Goal: Task Accomplishment & Management: Manage account settings

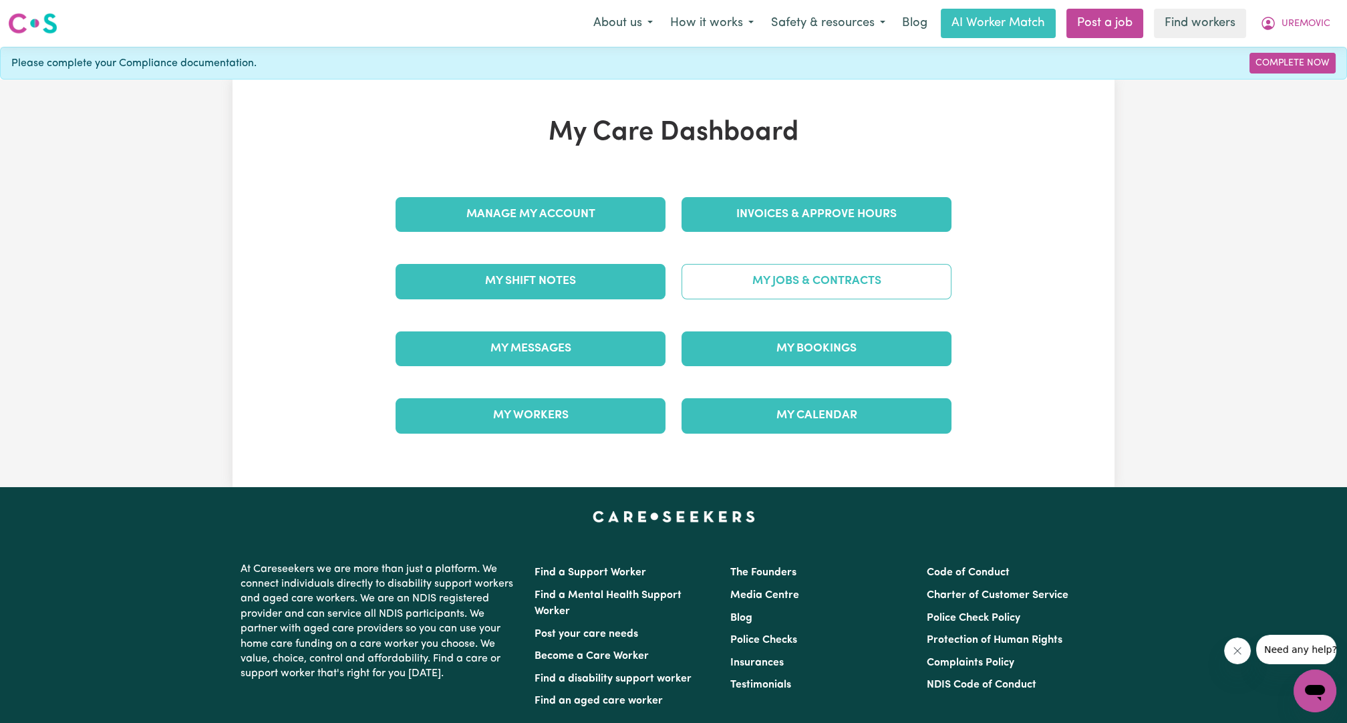
click at [781, 279] on link "My Jobs & Contracts" at bounding box center [817, 281] width 270 height 35
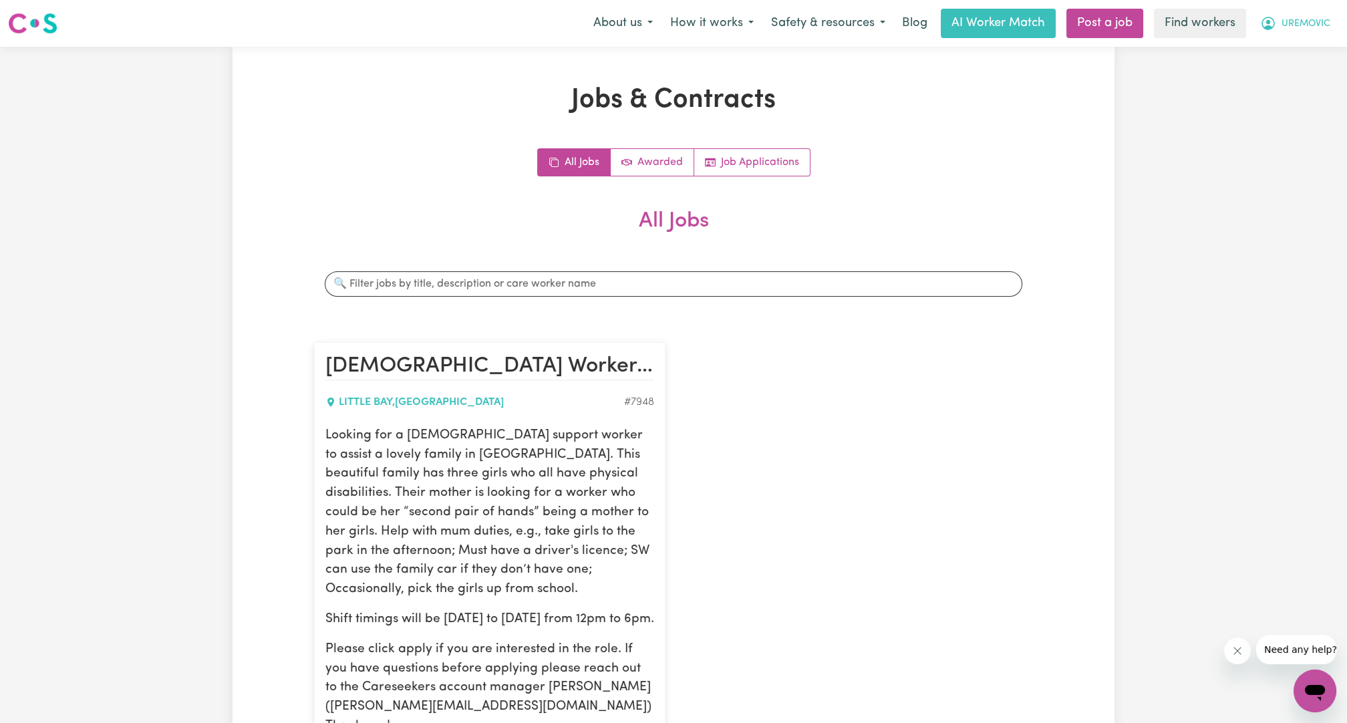
click at [1301, 21] on span "UREMOVIC" at bounding box center [1306, 24] width 49 height 15
click at [1265, 47] on link "My Dashboard" at bounding box center [1286, 51] width 106 height 25
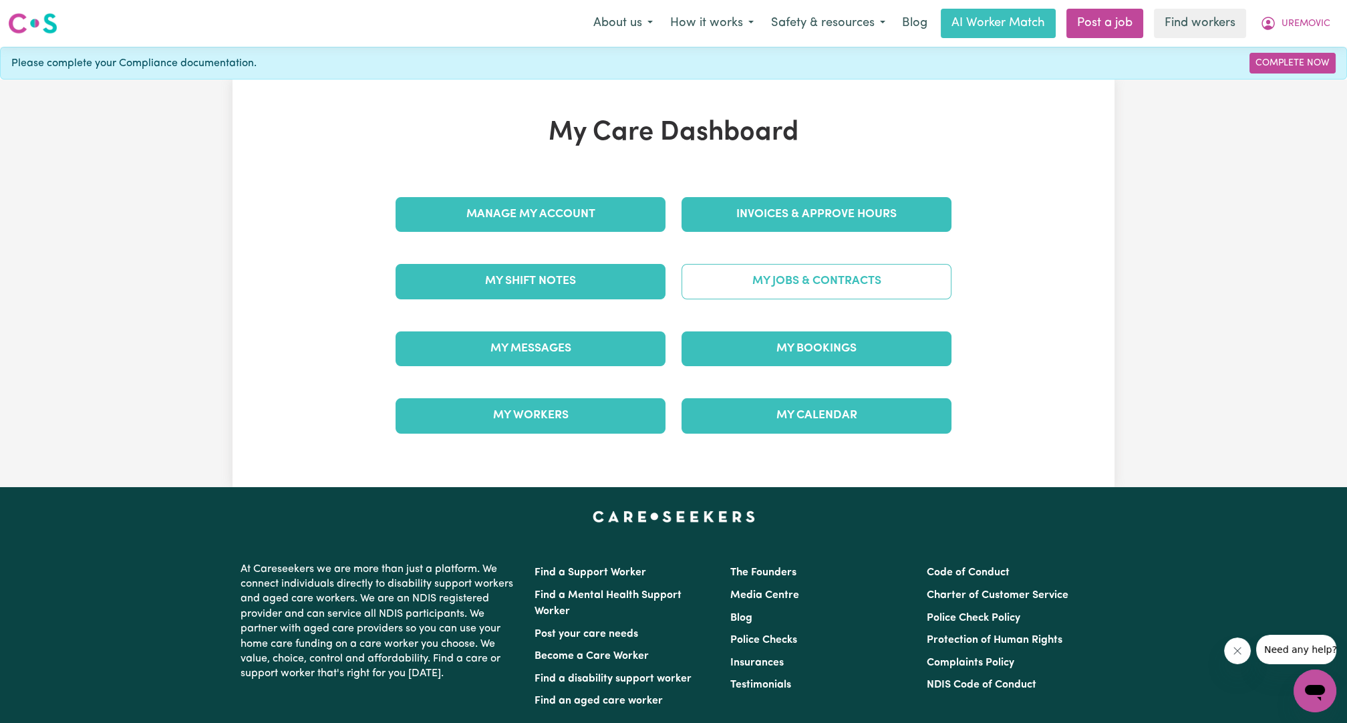
click at [758, 278] on link "My Jobs & Contracts" at bounding box center [817, 281] width 270 height 35
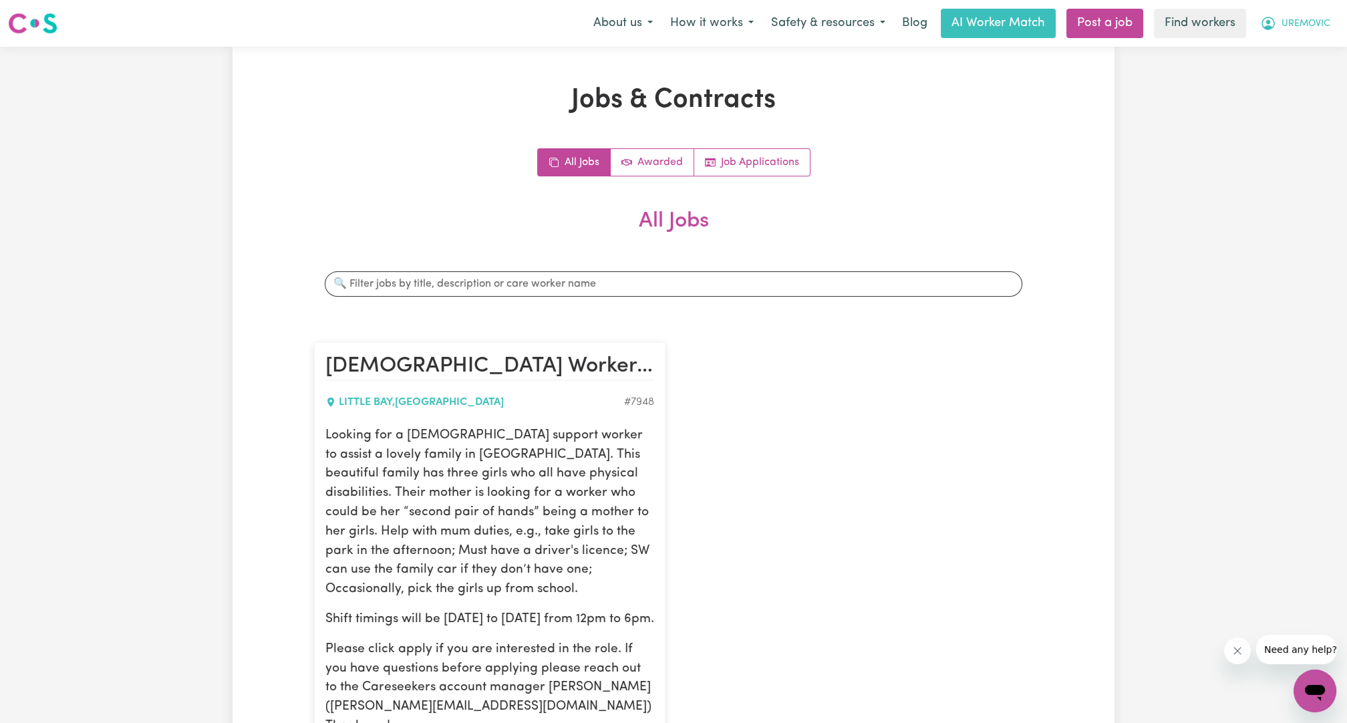
click at [1282, 25] on span "UREMOVIC" at bounding box center [1306, 24] width 49 height 15
click at [1261, 69] on link "Logout" at bounding box center [1286, 76] width 106 height 25
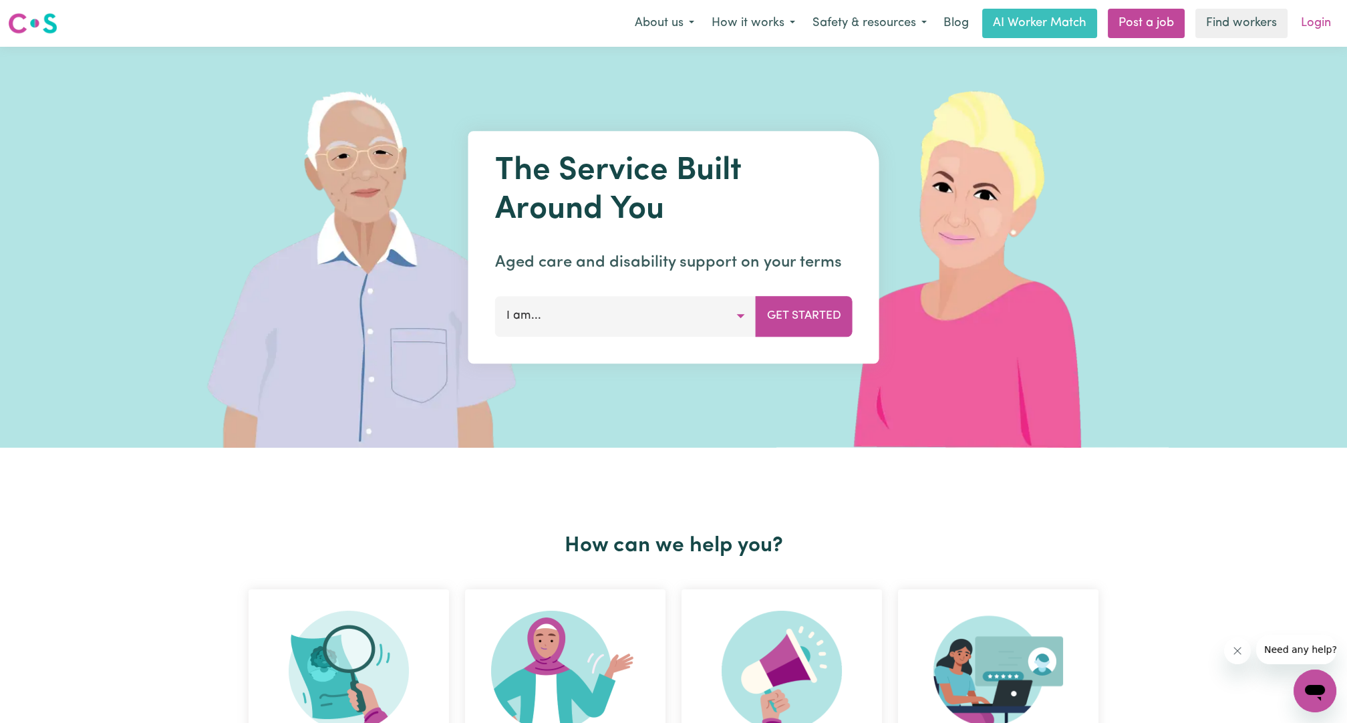
click at [1297, 18] on link "Login" at bounding box center [1316, 23] width 46 height 29
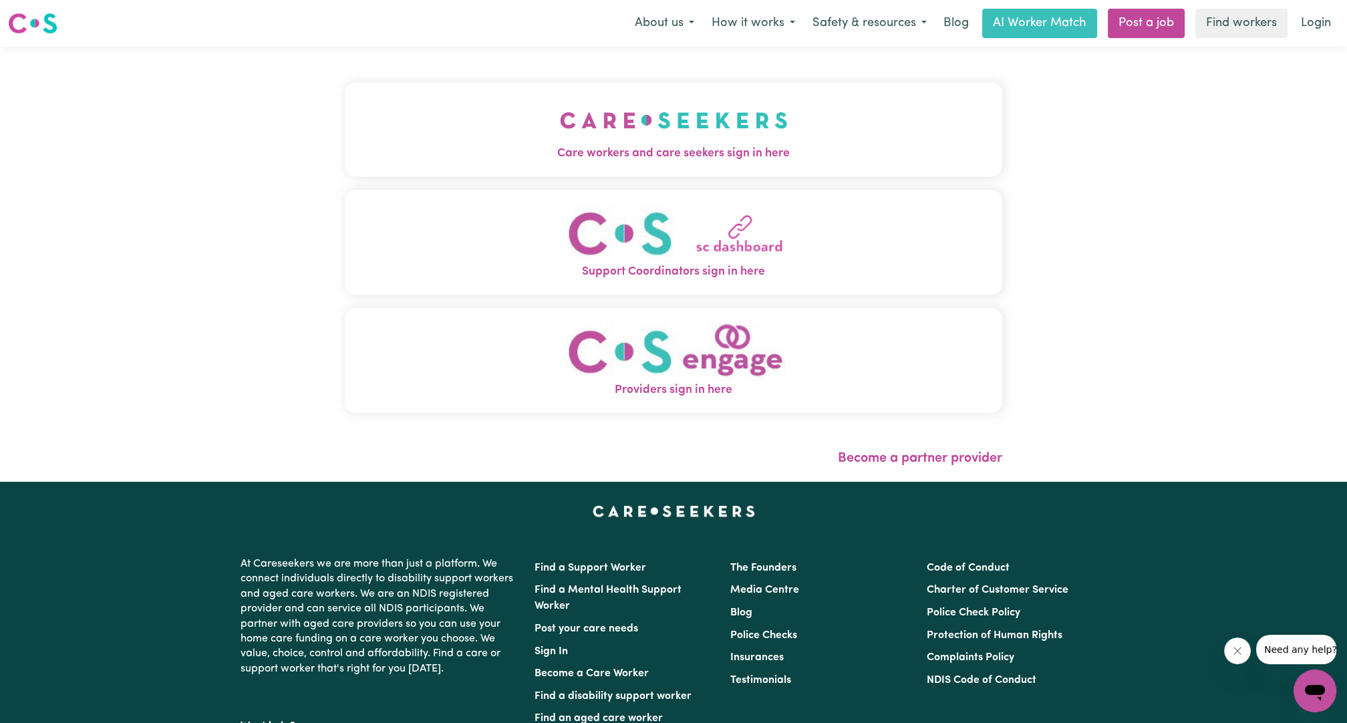
click at [698, 107] on button "Care workers and care seekers sign in here" at bounding box center [674, 129] width 658 height 94
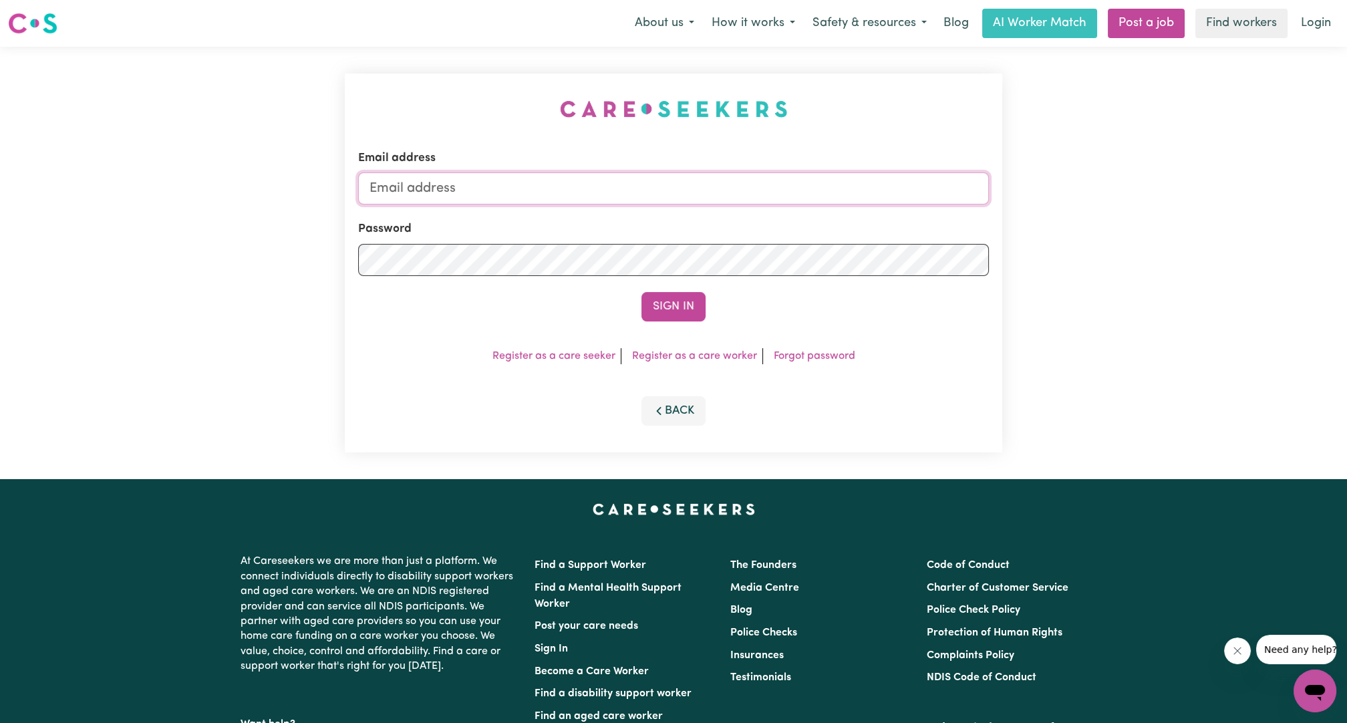
click at [660, 194] on input "Email address" at bounding box center [673, 188] width 631 height 32
drag, startPoint x: 436, startPoint y: 194, endPoint x: 890, endPoint y: 229, distance: 455.2
click at [888, 230] on form "Email address [EMAIL_ADDRESS][PERSON_NAME][DOMAIN_NAME] Password Sign In" at bounding box center [673, 236] width 631 height 172
type input "[EMAIL_ADDRESS][DOMAIN_NAME]"
click at [658, 319] on button "Sign In" at bounding box center [674, 306] width 64 height 29
